Goal: Task Accomplishment & Management: Manage account settings

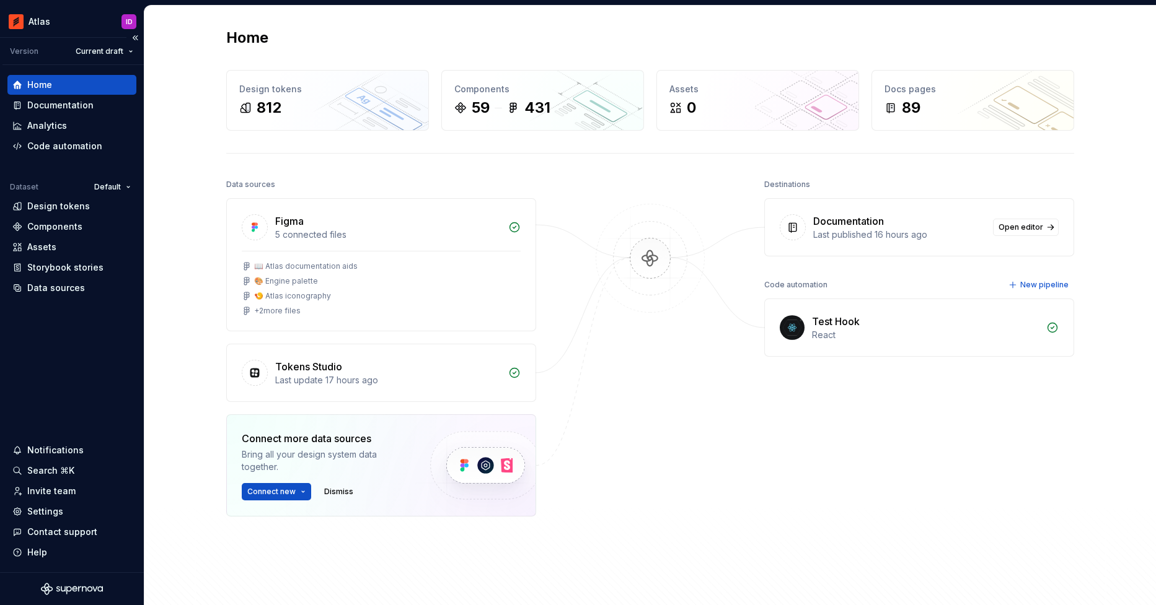
click at [66, 585] on icon "Supernova Logo" at bounding box center [72, 589] width 62 height 12
click at [132, 19] on html "Atlas ID Version Current draft Home Documentation Analytics Code automation Dat…" at bounding box center [578, 302] width 1156 height 605
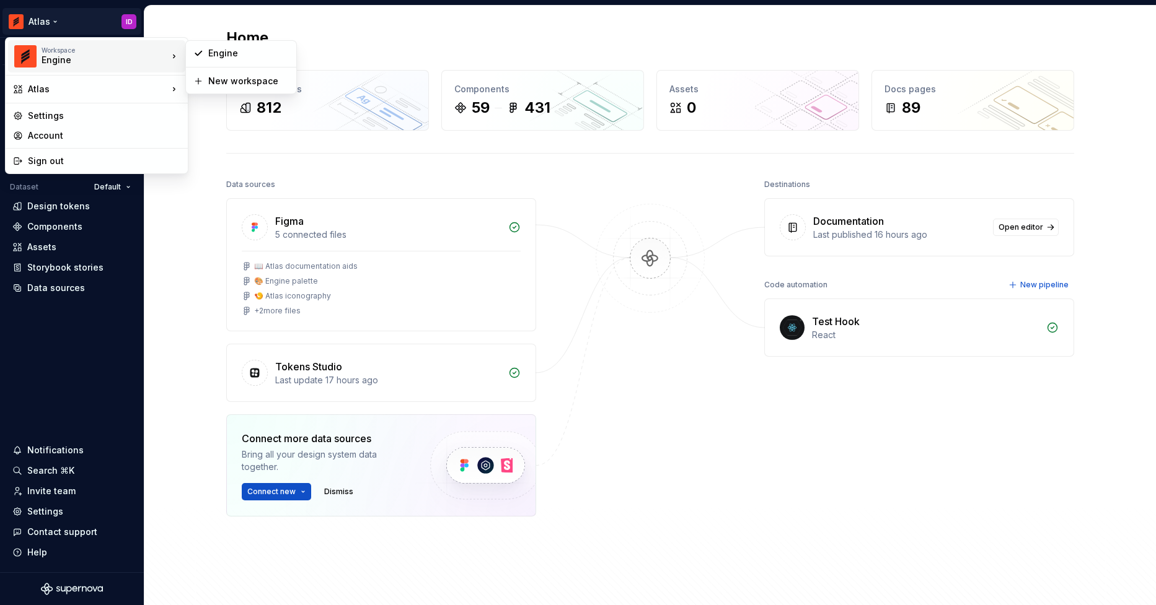
click at [109, 55] on div "Engine" at bounding box center [94, 60] width 105 height 12
click at [121, 113] on div "Settings" at bounding box center [104, 116] width 152 height 12
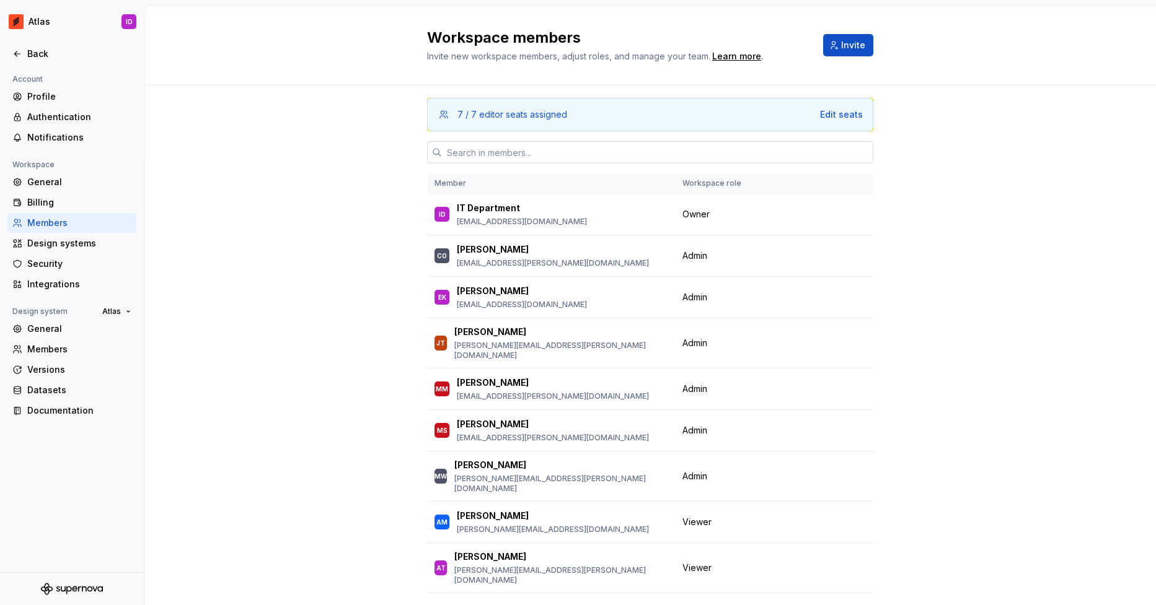
click at [500, 150] on input "text" at bounding box center [657, 152] width 431 height 22
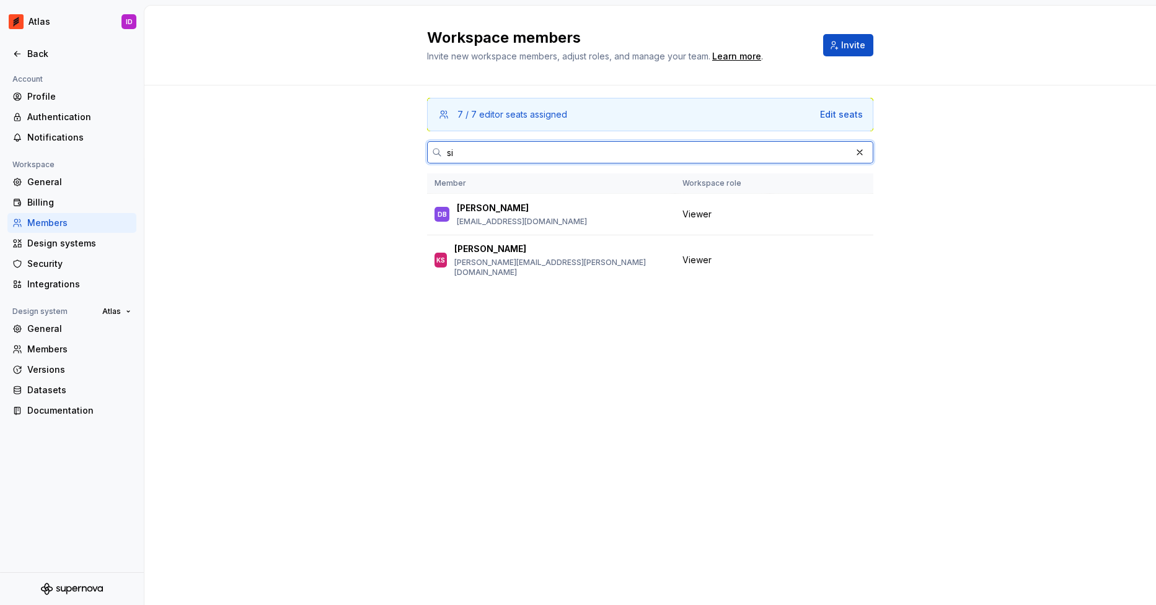
type input "s"
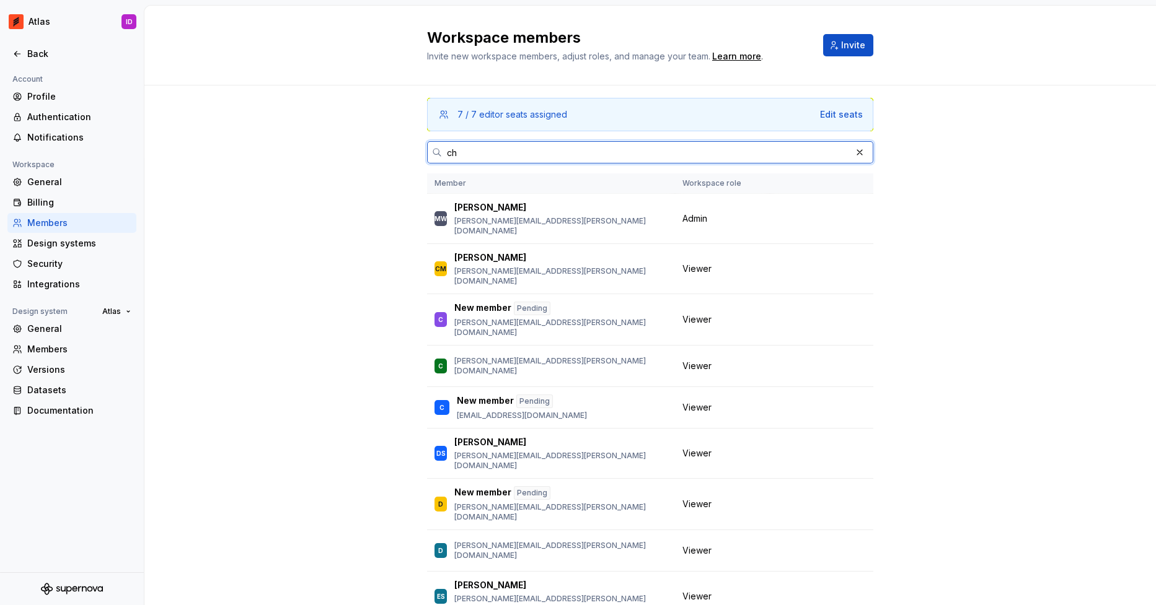
type input "c"
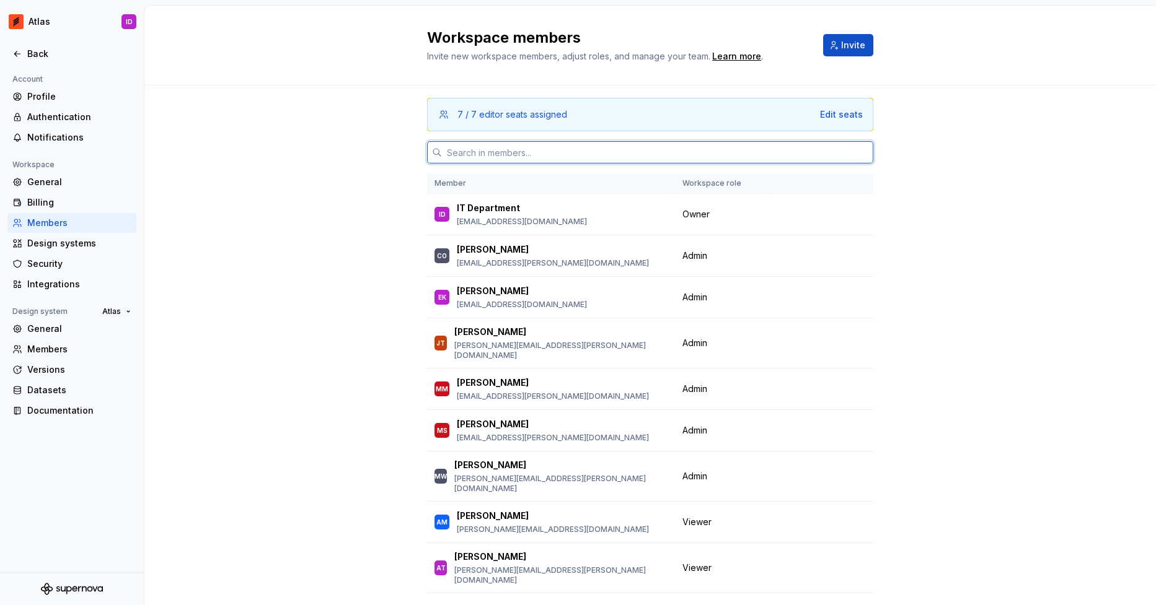
type input "s"
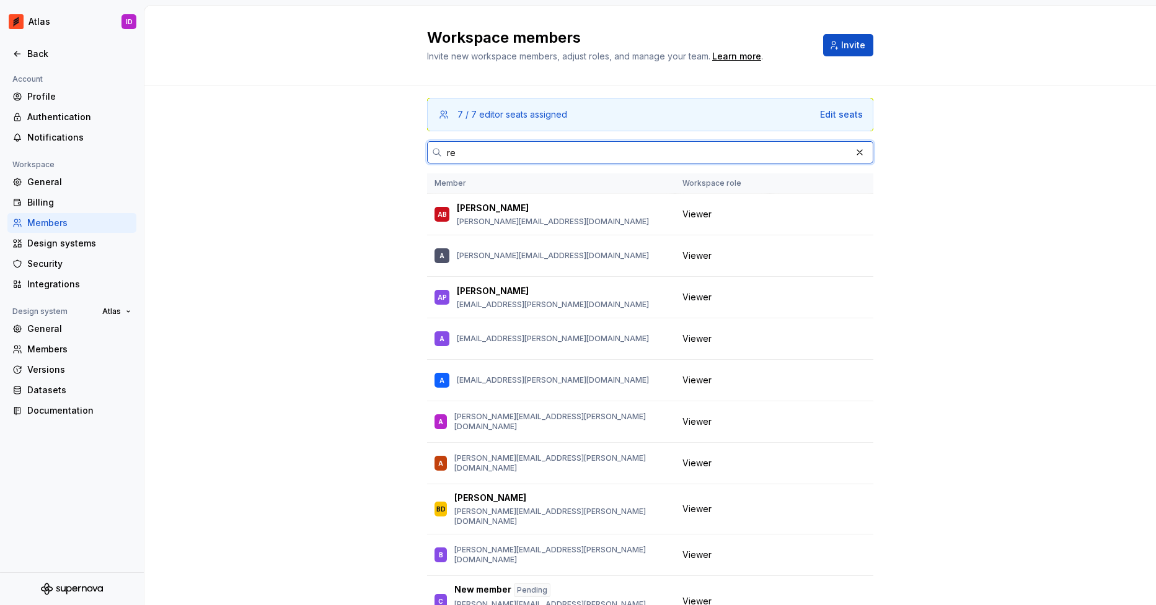
type input "r"
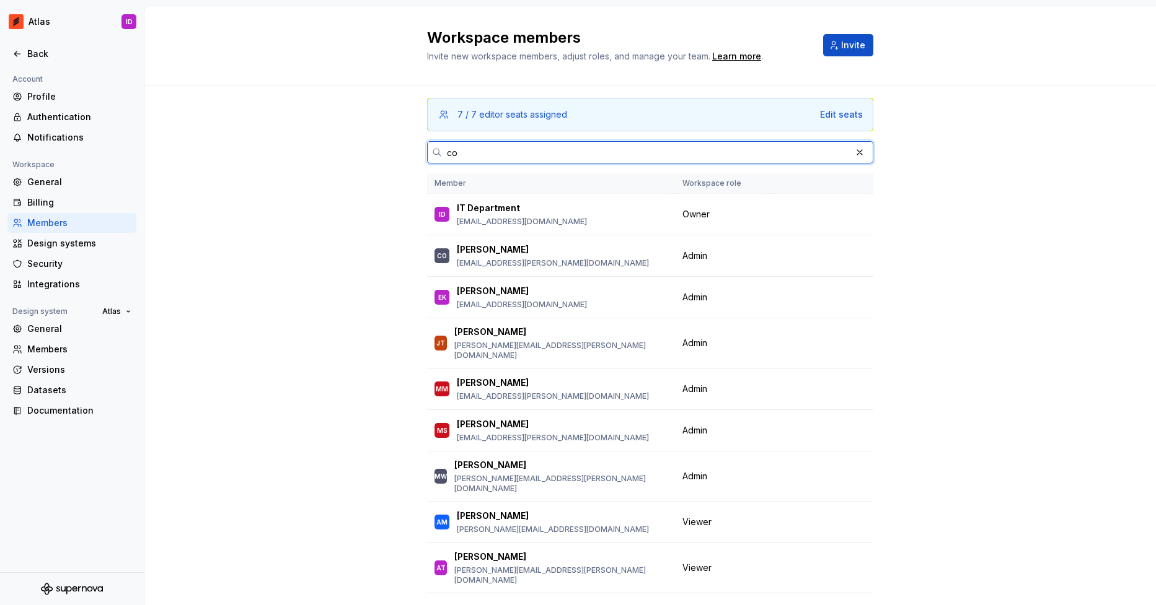
type input "c"
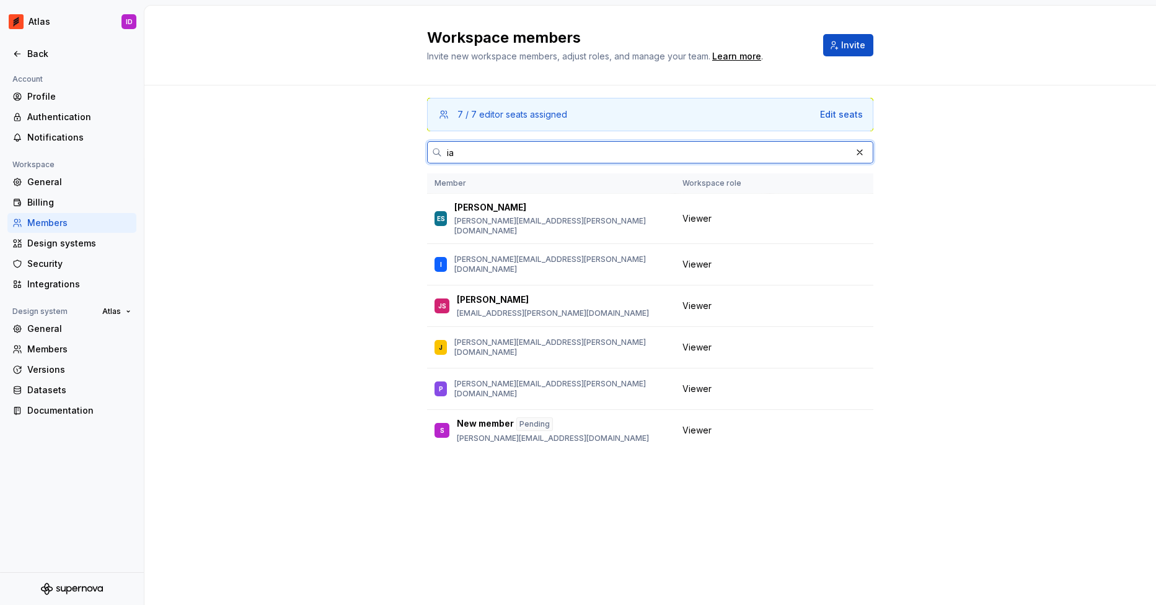
type input "i"
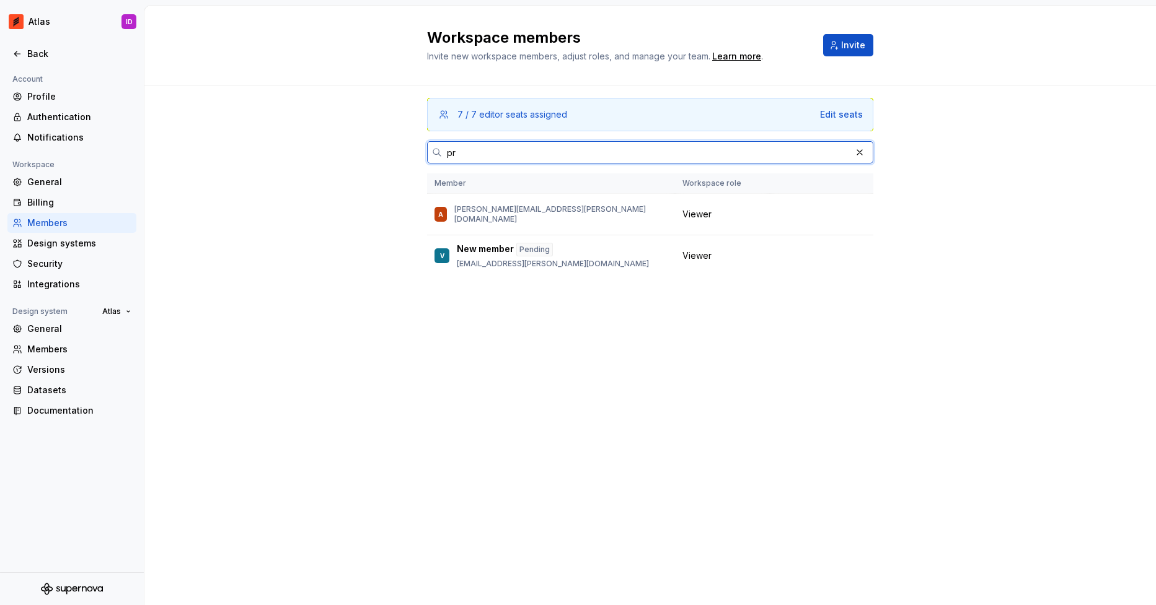
type input "p"
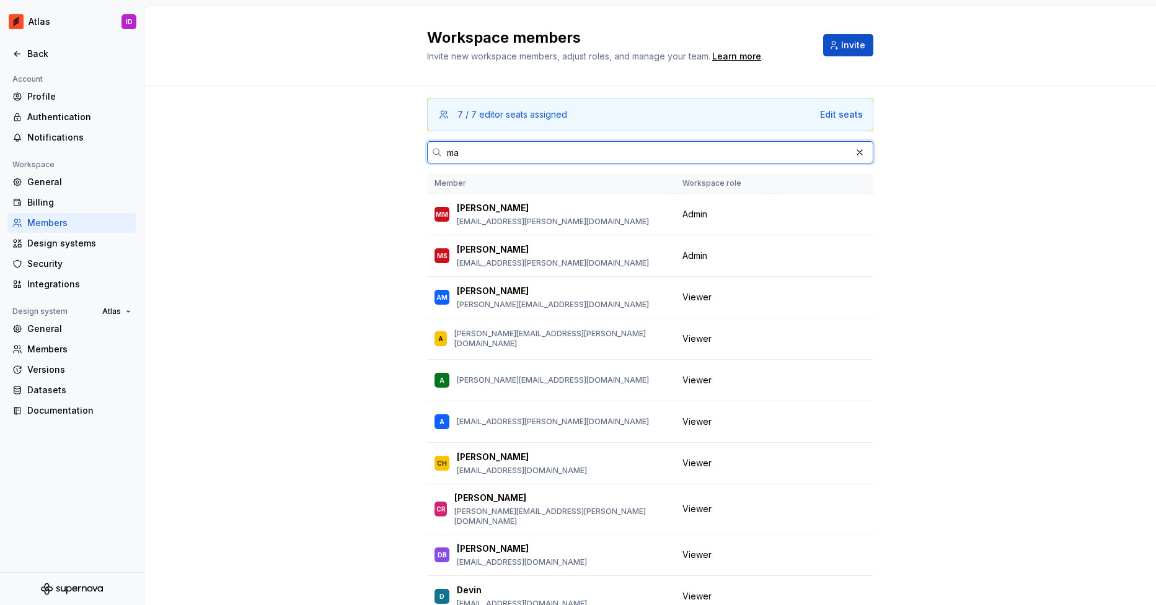
type input "m"
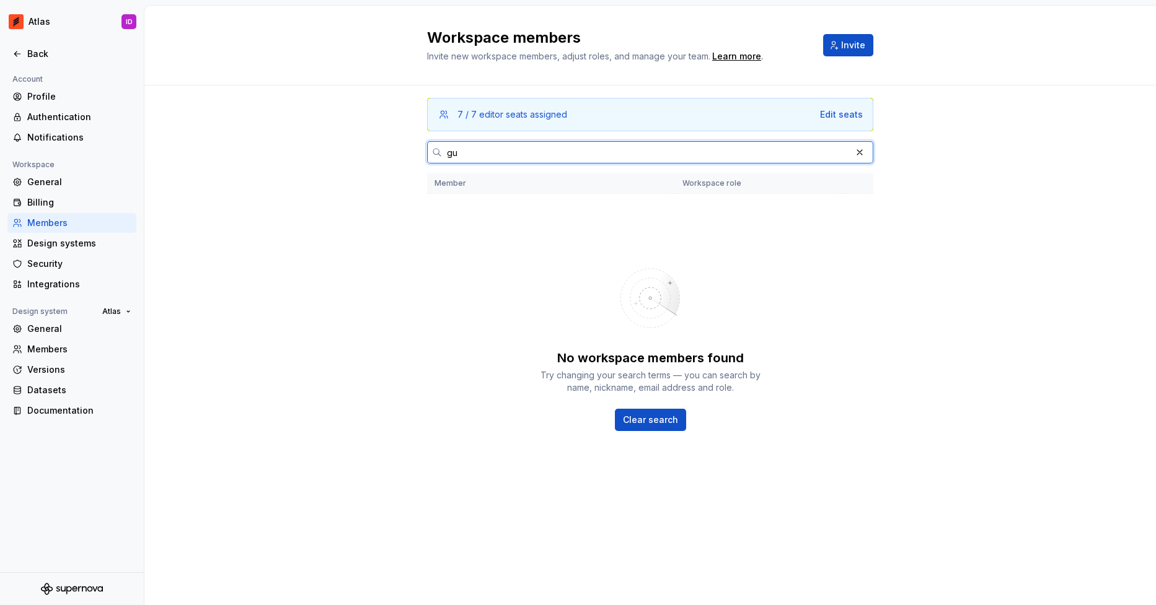
type input "g"
type input "[PERSON_NAME]"
